Goal: Transaction & Acquisition: Purchase product/service

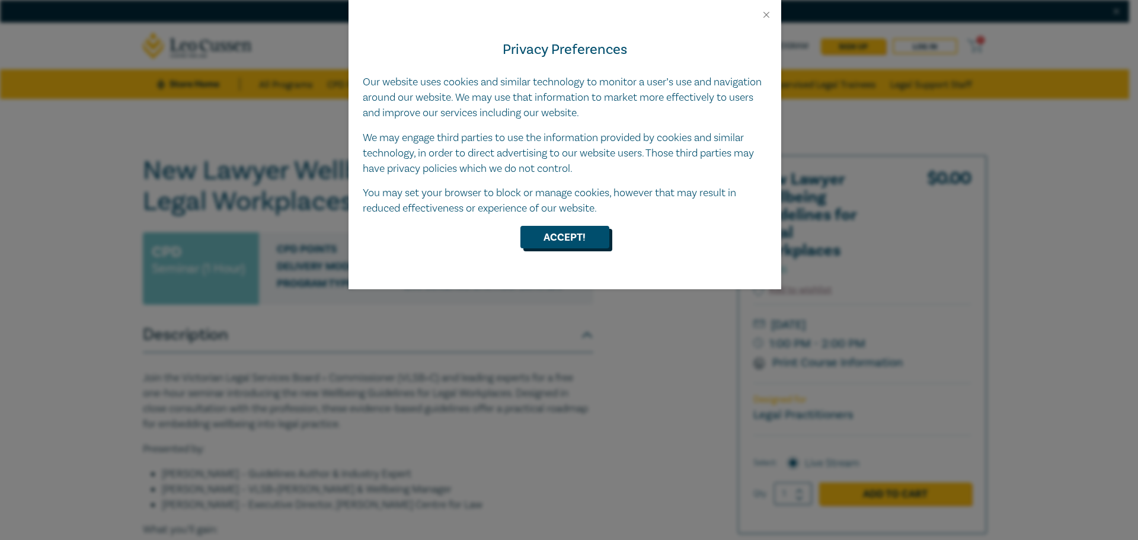
click at [586, 241] on button "Accept!" at bounding box center [564, 237] width 89 height 23
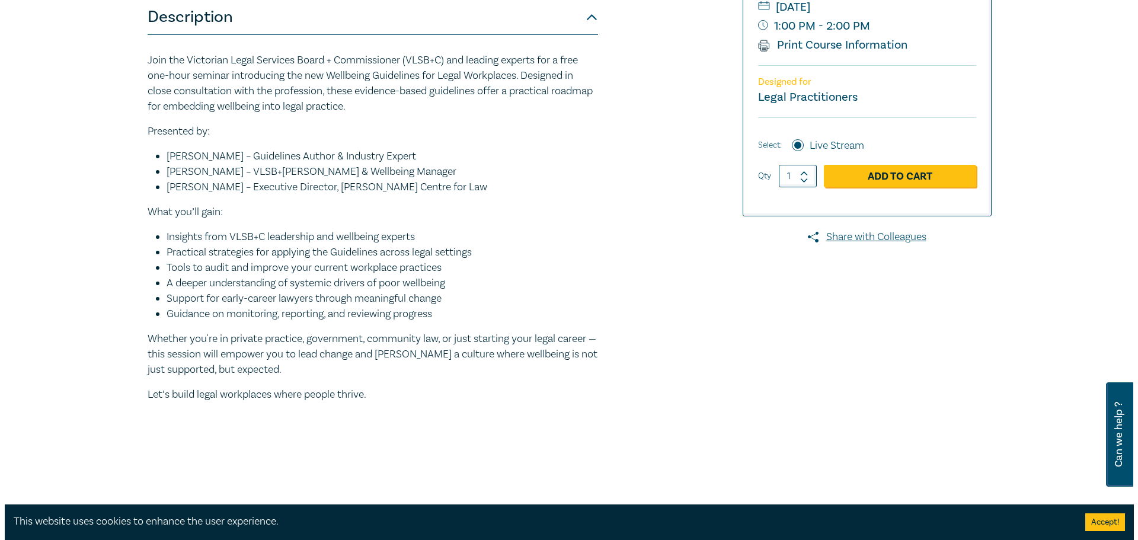
scroll to position [178, 0]
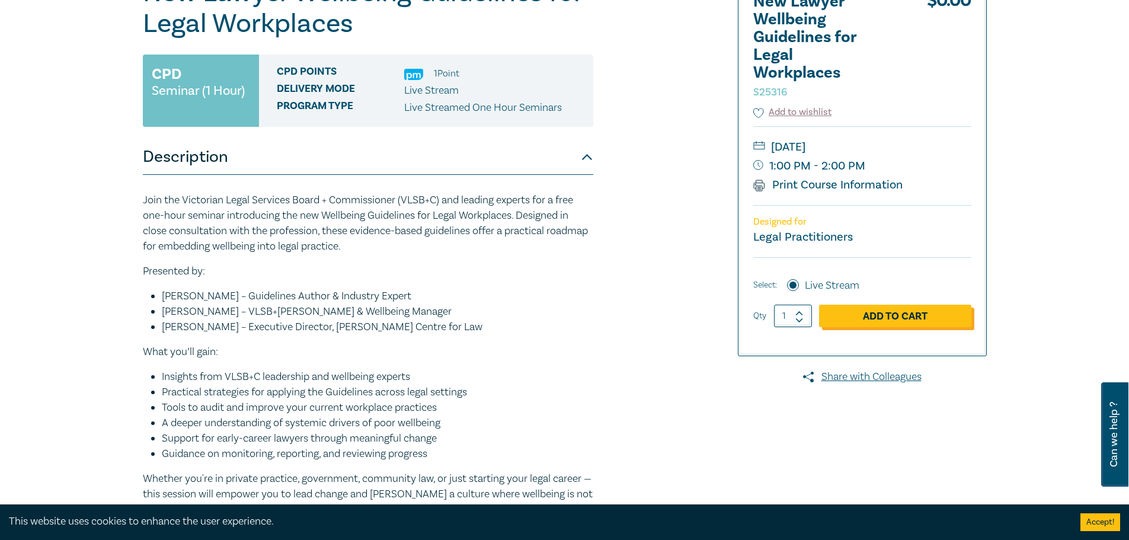
click at [910, 317] on link "Add to Cart" at bounding box center [895, 316] width 152 height 23
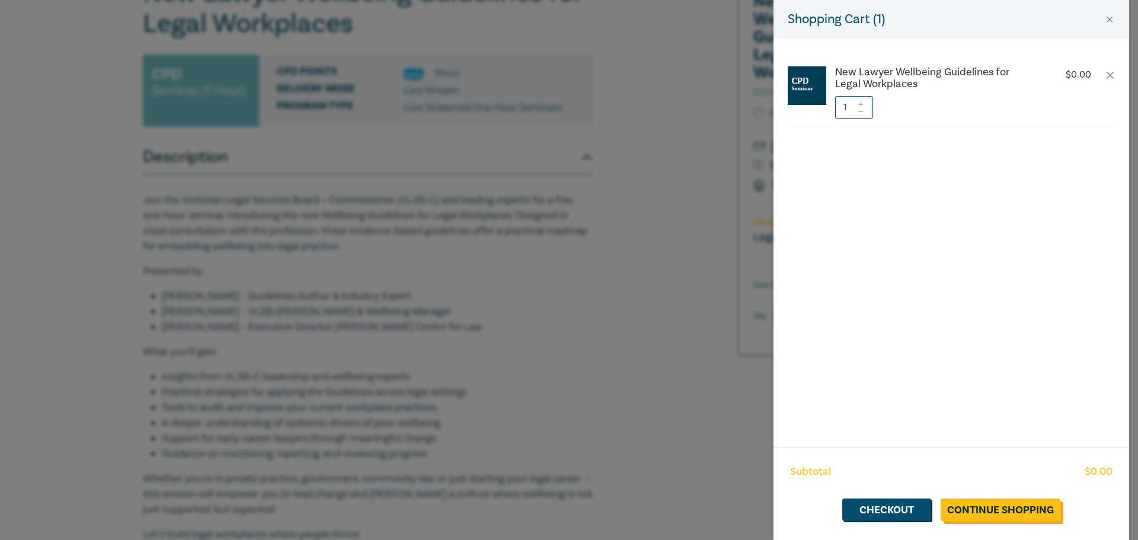
click at [991, 512] on link "Continue Shopping" at bounding box center [1001, 509] width 120 height 23
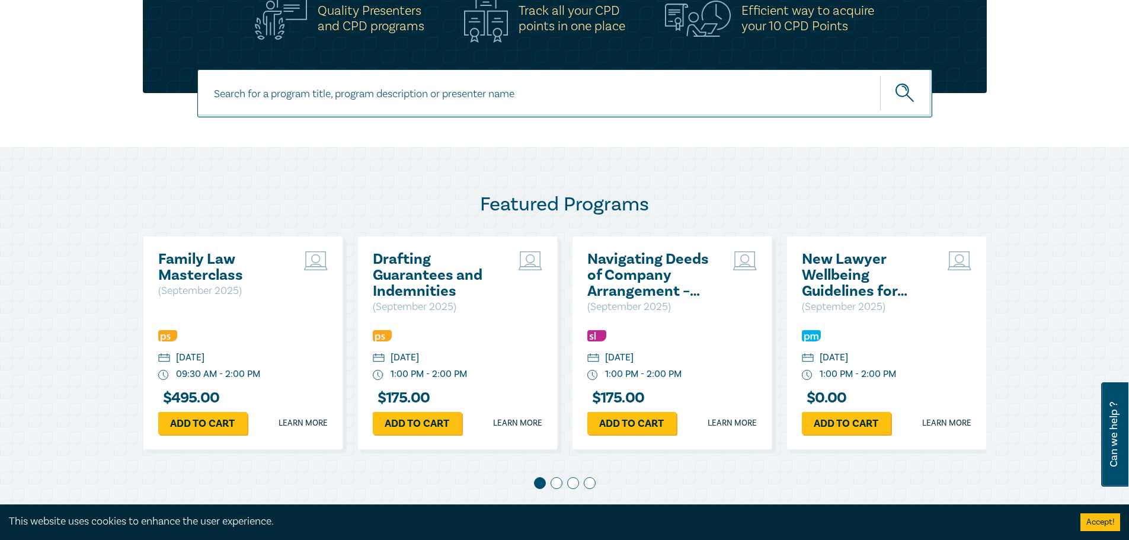
scroll to position [474, 0]
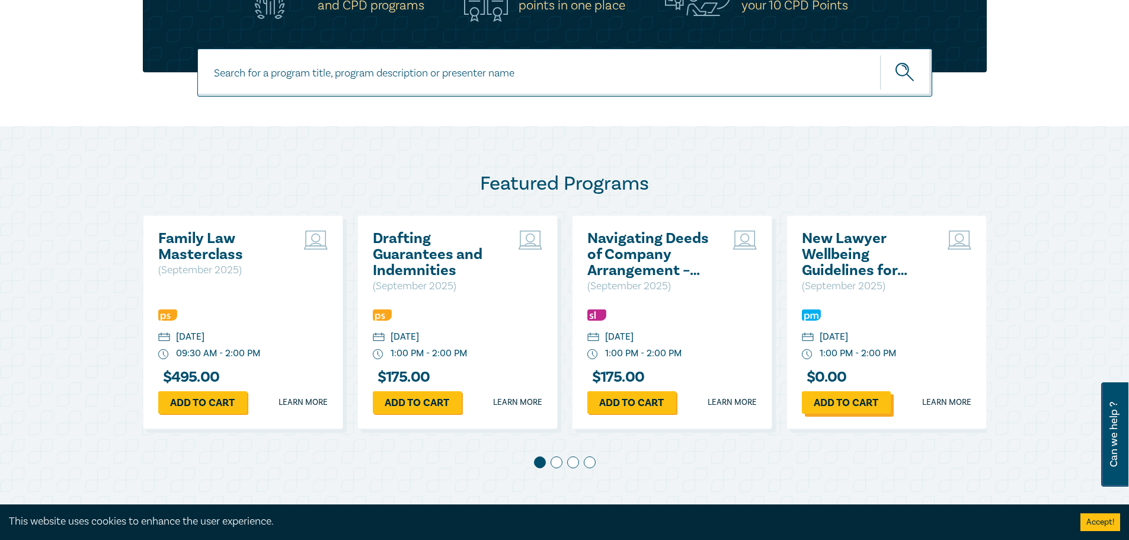
click at [849, 410] on link "Add to cart" at bounding box center [846, 402] width 89 height 23
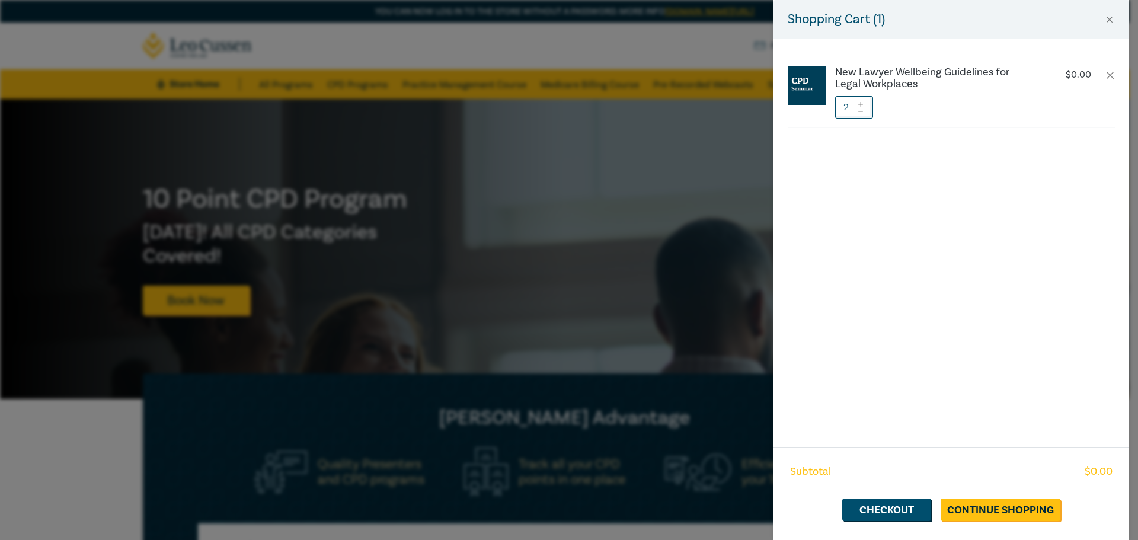
click at [859, 111] on icon at bounding box center [860, 111] width 5 height 1
click at [915, 512] on link "Checkout" at bounding box center [886, 509] width 89 height 23
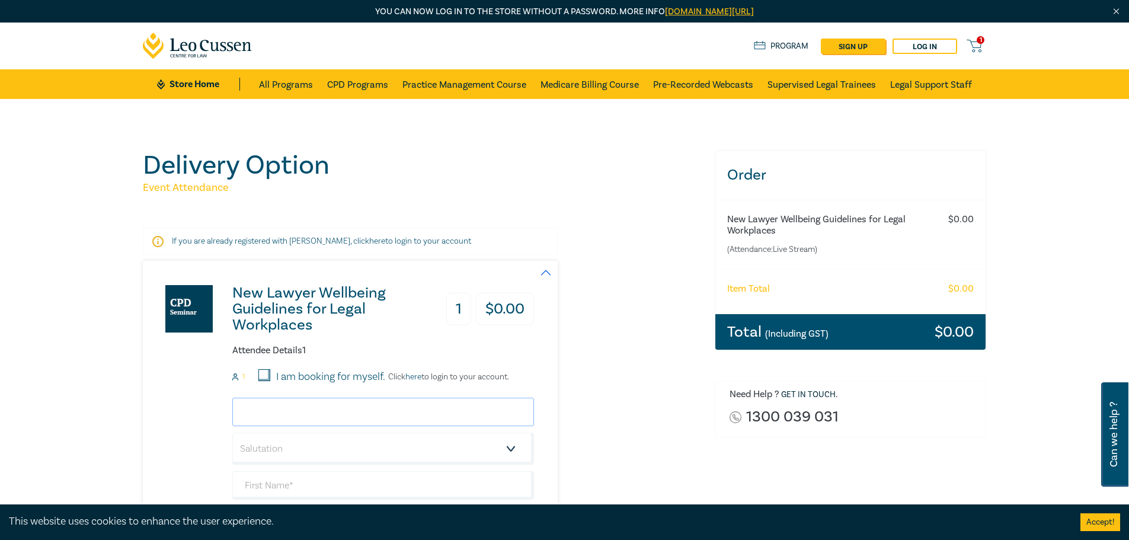
click at [391, 416] on input "email" at bounding box center [383, 412] width 302 height 28
type input "C"
type input "[PERSON_NAME][EMAIL_ADDRESS][DOMAIN_NAME]"
click at [350, 447] on select "Salutation Mr. Mrs. Ms. Miss Dr. Prof. Other" at bounding box center [383, 449] width 302 height 32
select select "Ms."
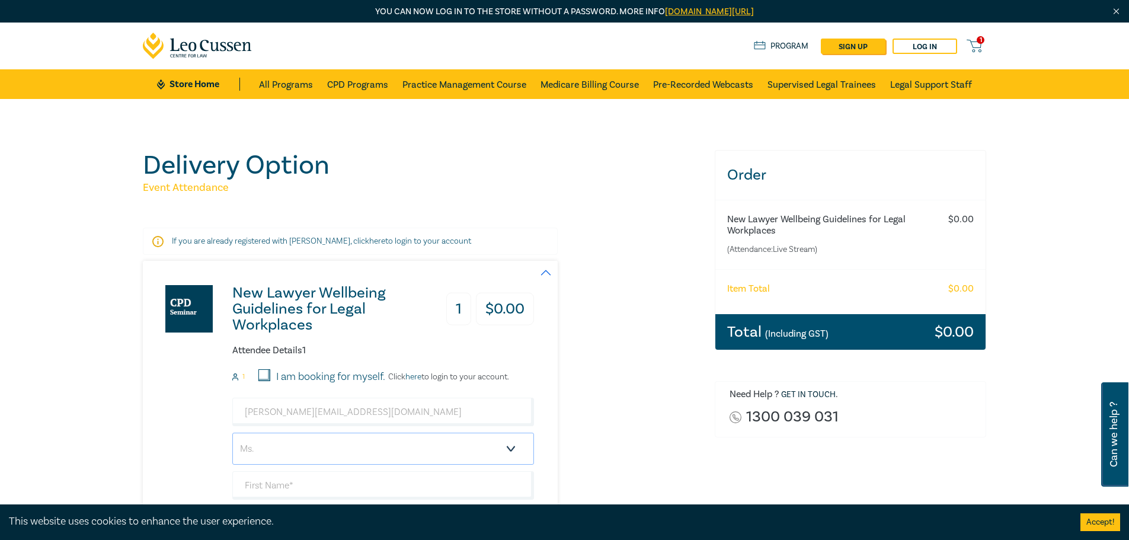
click at [232, 433] on select "Salutation Mr. Mrs. Ms. Miss Dr. Prof. Other" at bounding box center [383, 449] width 302 height 32
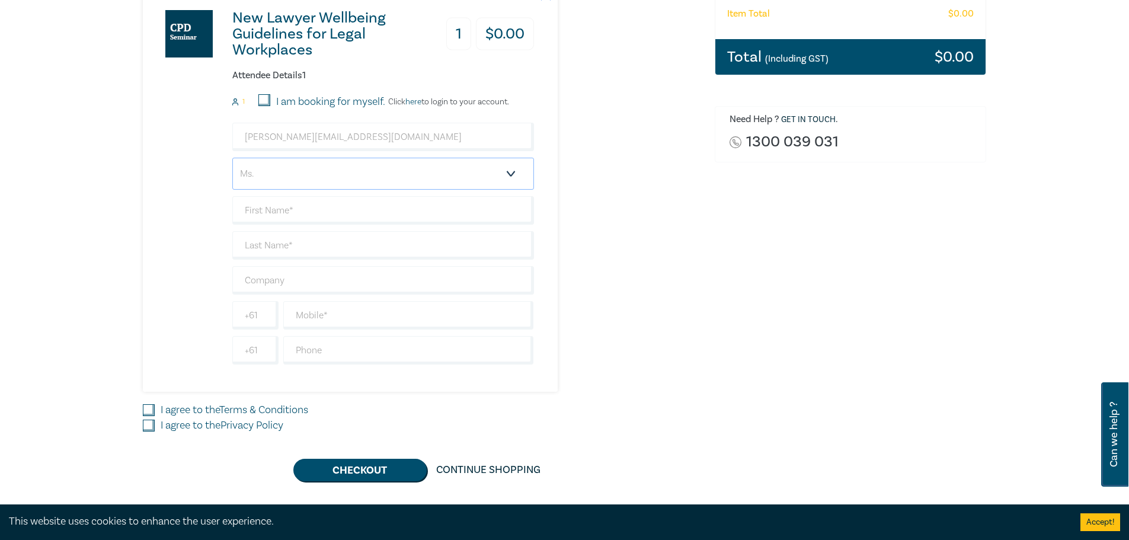
scroll to position [296, 0]
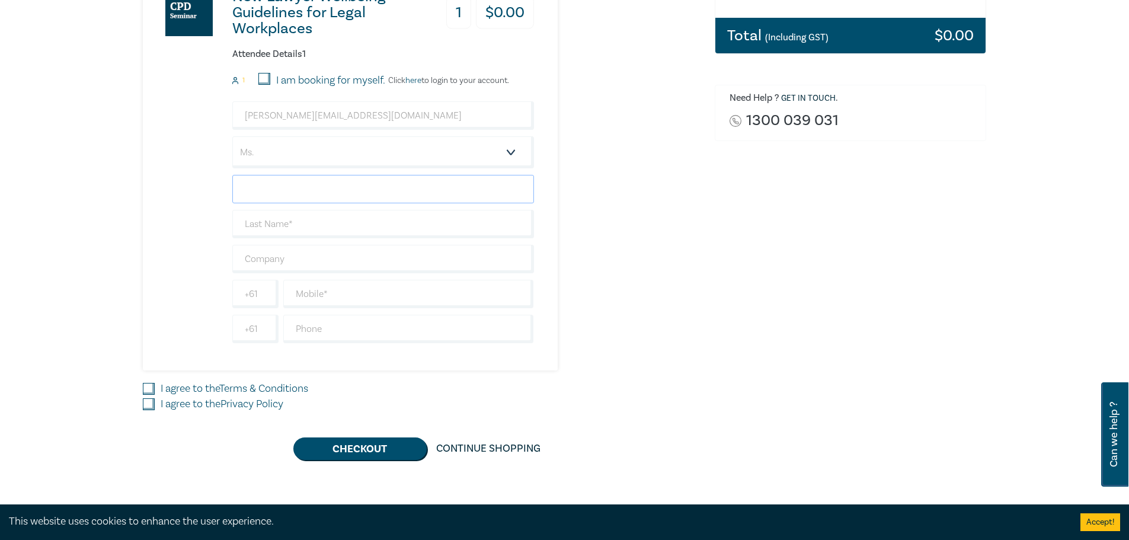
click at [277, 184] on input "text" at bounding box center [383, 189] width 302 height 28
type input "Charlotte"
click at [258, 218] on input "text" at bounding box center [383, 224] width 302 height 28
type input "Stothard"
click at [275, 269] on input "text" at bounding box center [383, 259] width 302 height 28
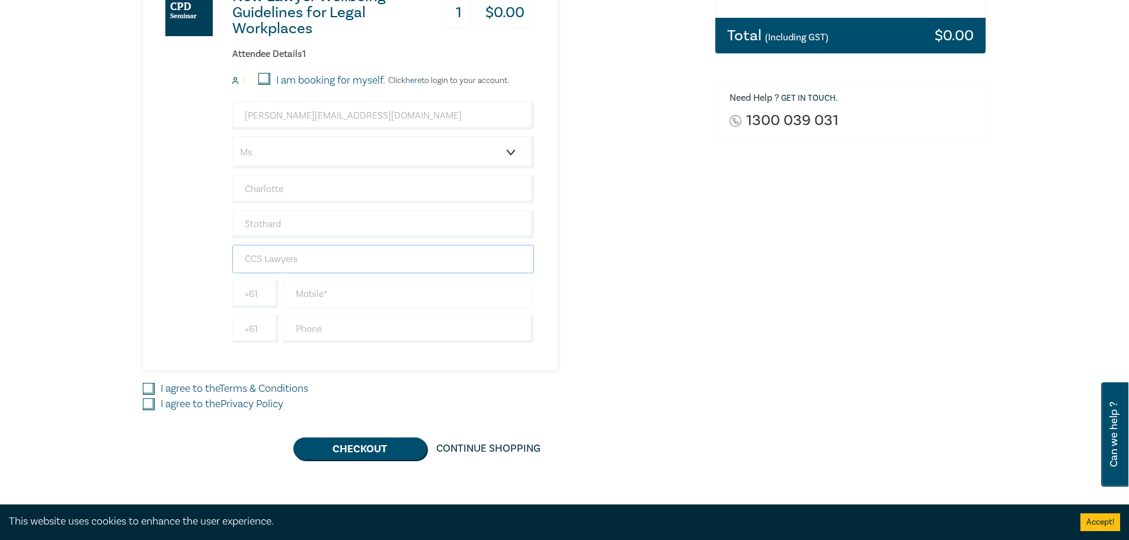
type input "CCS Lawyers"
click at [343, 298] on input "text" at bounding box center [408, 294] width 251 height 28
type input "0405154205"
click at [330, 328] on input "text" at bounding box center [408, 329] width 251 height 28
type input "385163974"
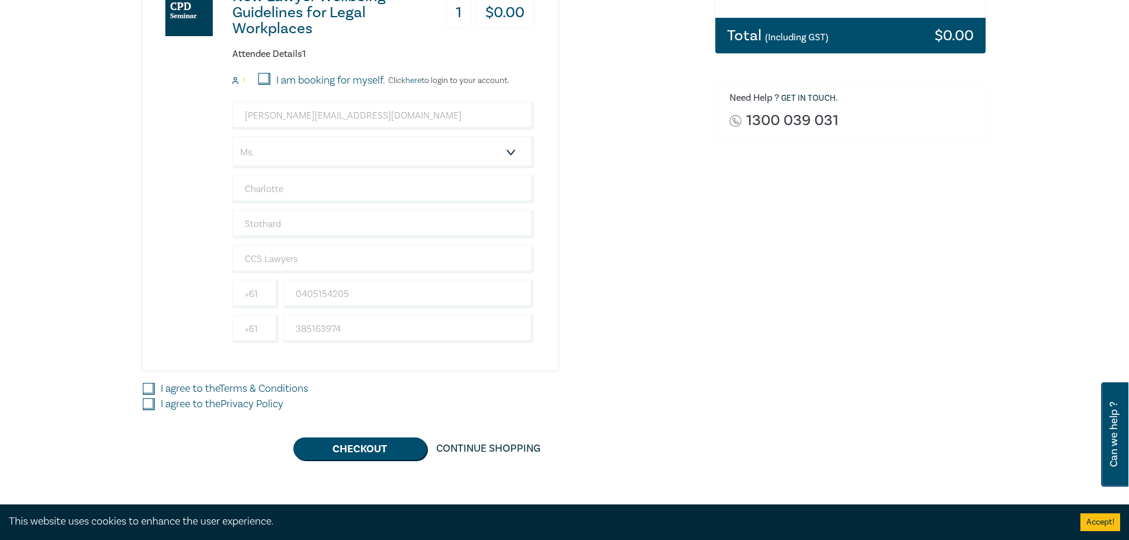
drag, startPoint x: 150, startPoint y: 391, endPoint x: 149, endPoint y: 405, distance: 14.2
click at [150, 394] on input "I agree to the Terms & Conditions" at bounding box center [149, 389] width 12 height 12
checkbox input "true"
click at [149, 405] on input "I agree to the Privacy Policy" at bounding box center [149, 404] width 12 height 12
checkbox input "true"
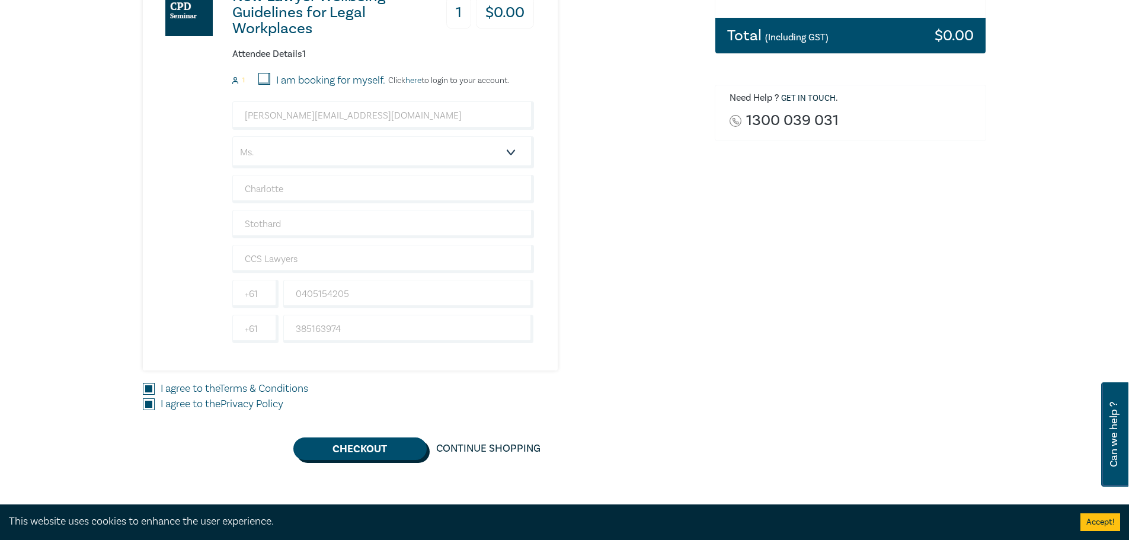
click at [327, 446] on button "Checkout" at bounding box center [359, 448] width 133 height 23
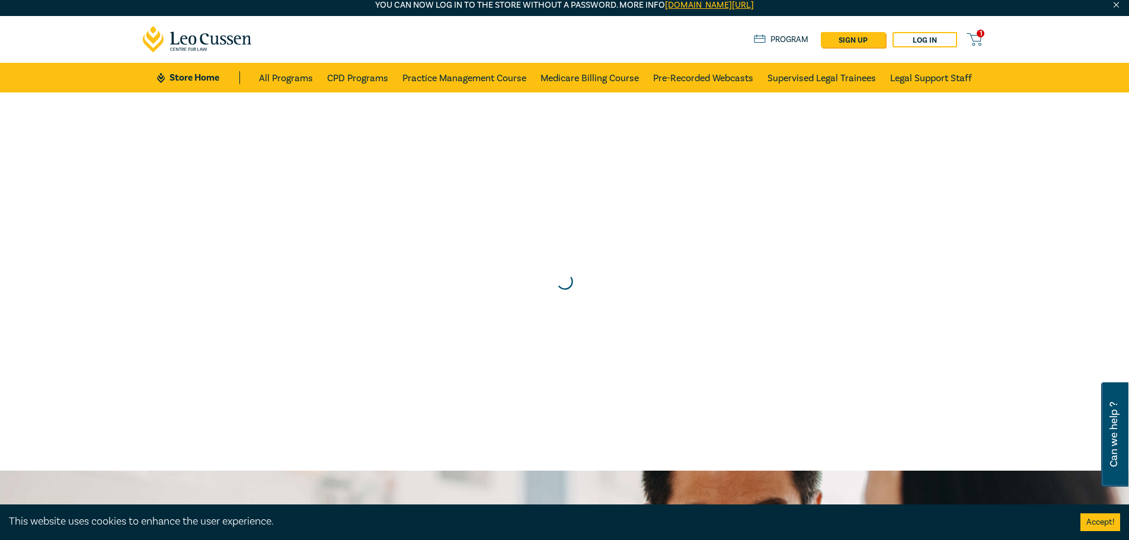
scroll to position [0, 0]
